Goal: Information Seeking & Learning: Learn about a topic

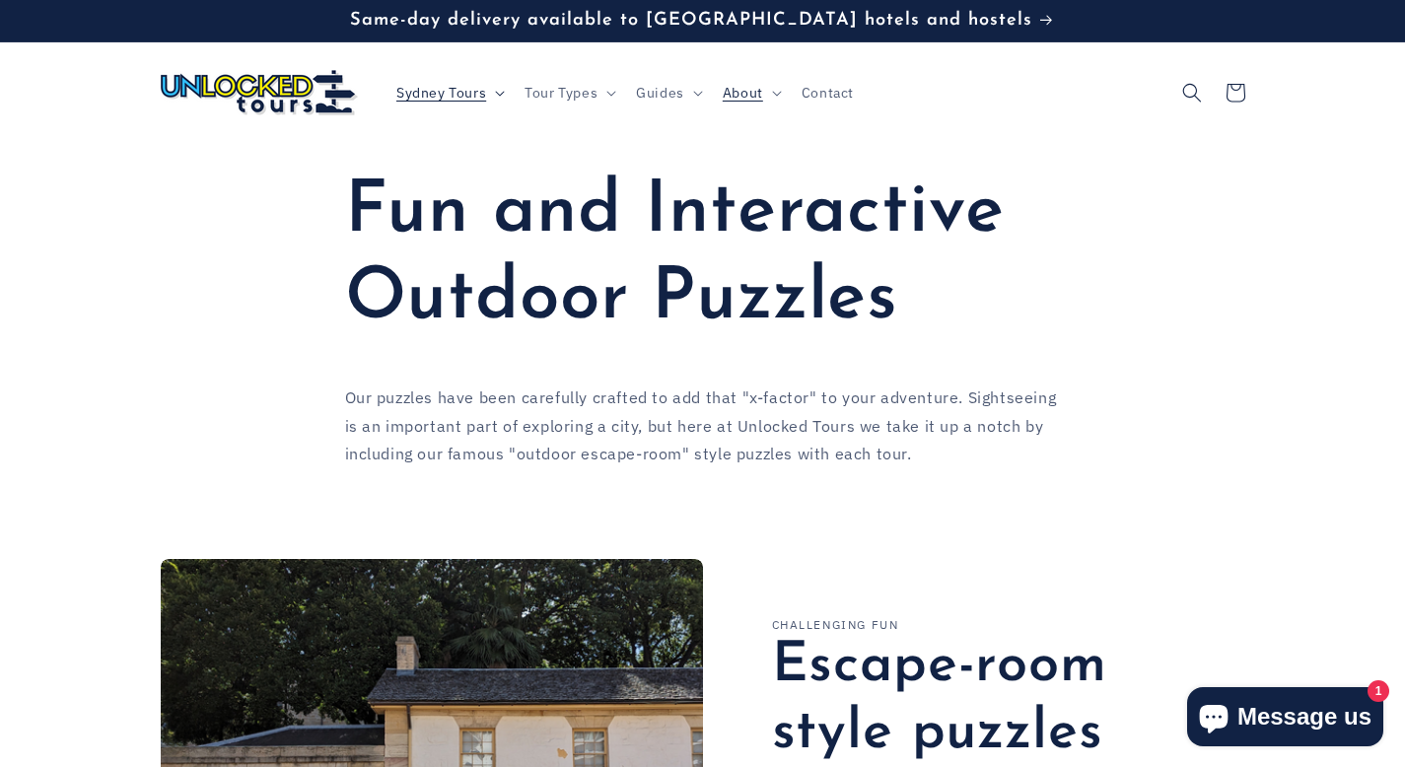
click at [485, 85] on span "Sydney Tours" at bounding box center [441, 93] width 90 height 18
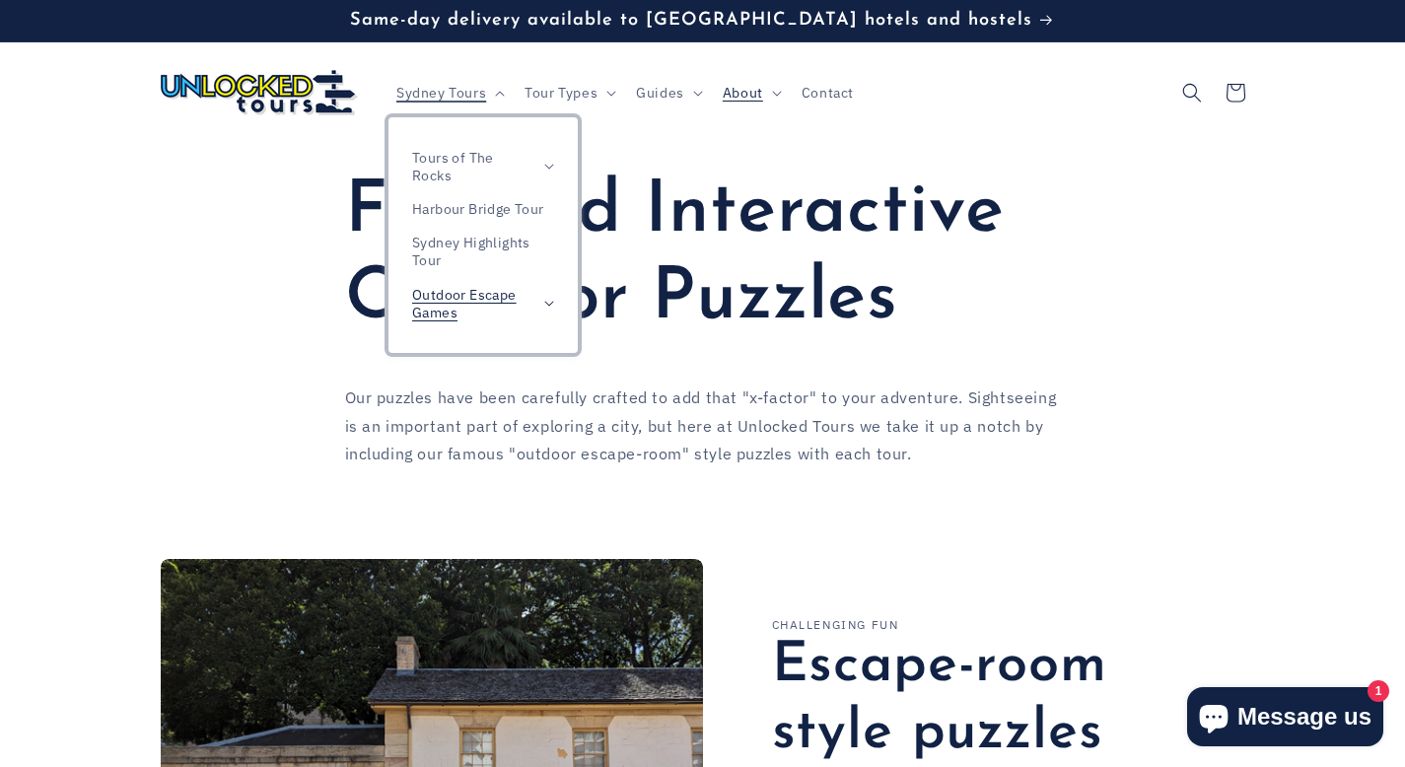
click at [479, 288] on span "Outdoor Escape Games" at bounding box center [473, 303] width 122 height 35
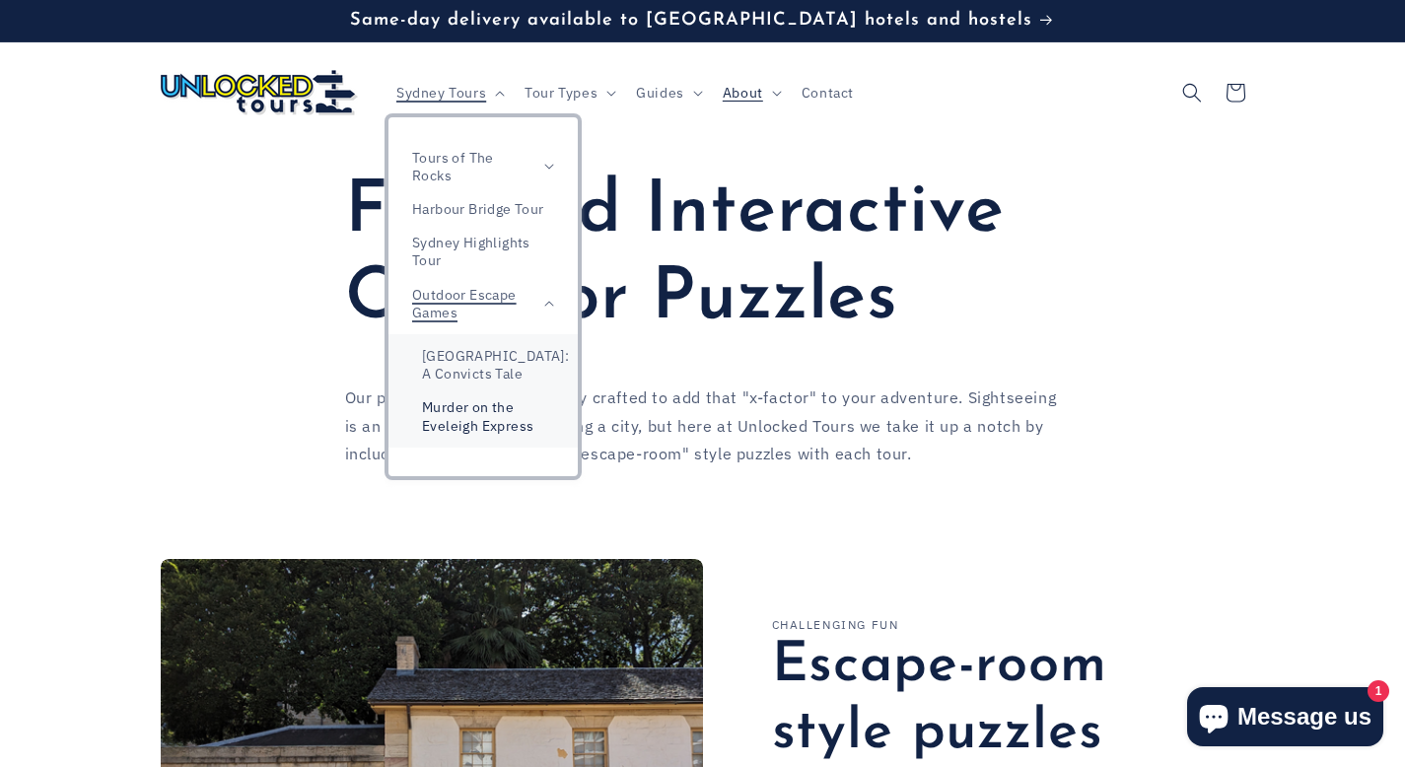
click at [476, 412] on link "Murder on the Eveleigh Express" at bounding box center [482, 415] width 189 height 51
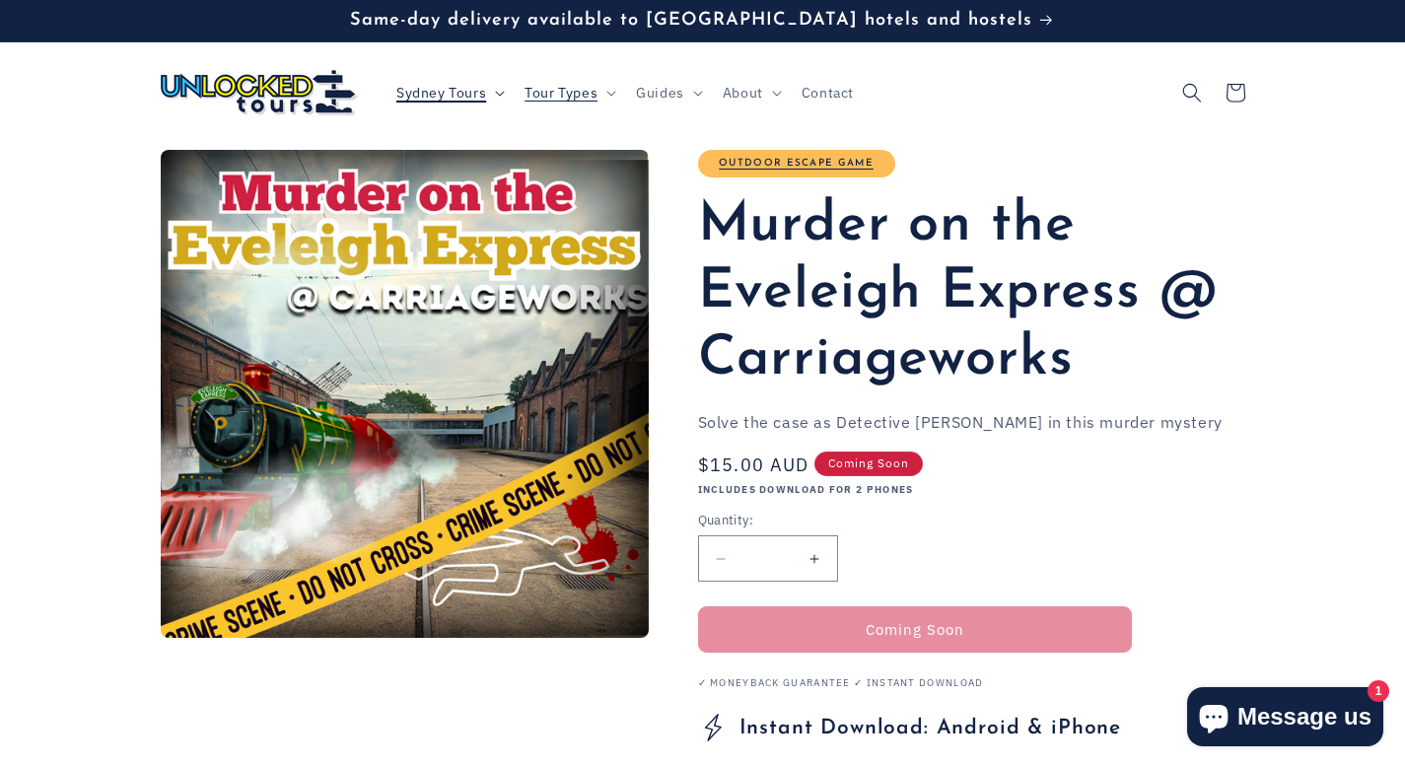
click at [484, 90] on span "Sydney Tours" at bounding box center [441, 93] width 90 height 18
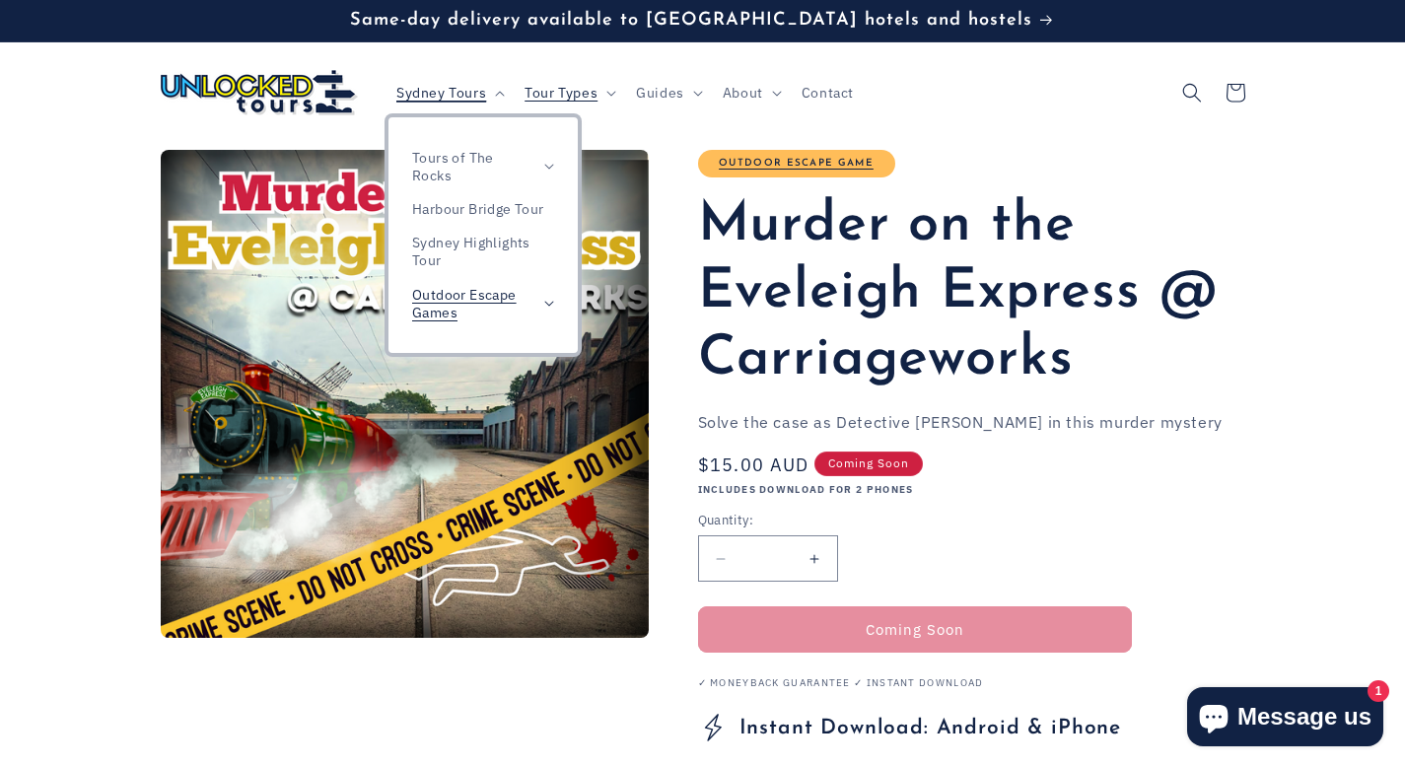
click at [494, 294] on span "Outdoor Escape Games" at bounding box center [473, 303] width 122 height 35
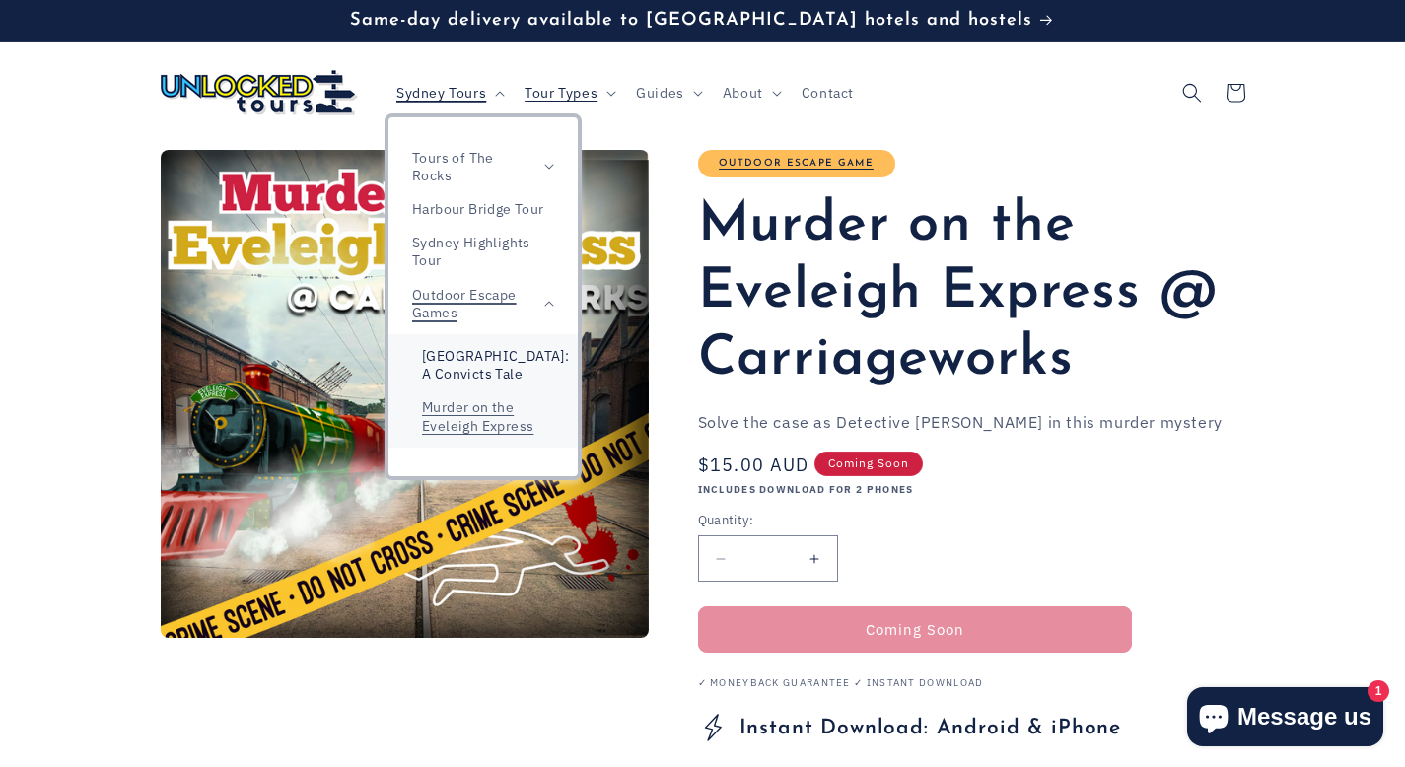
click at [496, 359] on link "[GEOGRAPHIC_DATA]: A Convicts Tale" at bounding box center [482, 364] width 189 height 51
